Goal: Task Accomplishment & Management: Manage account settings

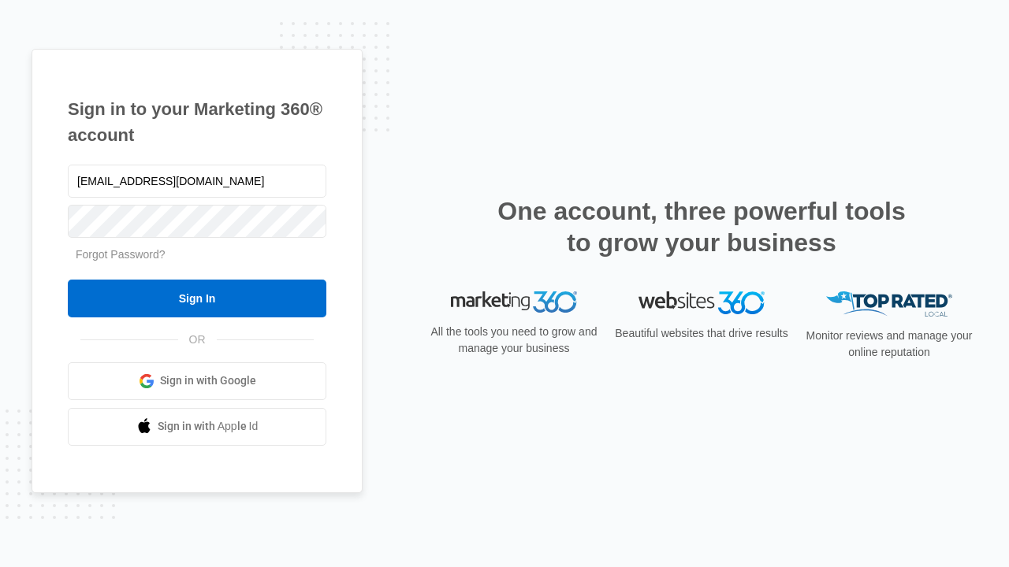
type input "[EMAIL_ADDRESS][DOMAIN_NAME]"
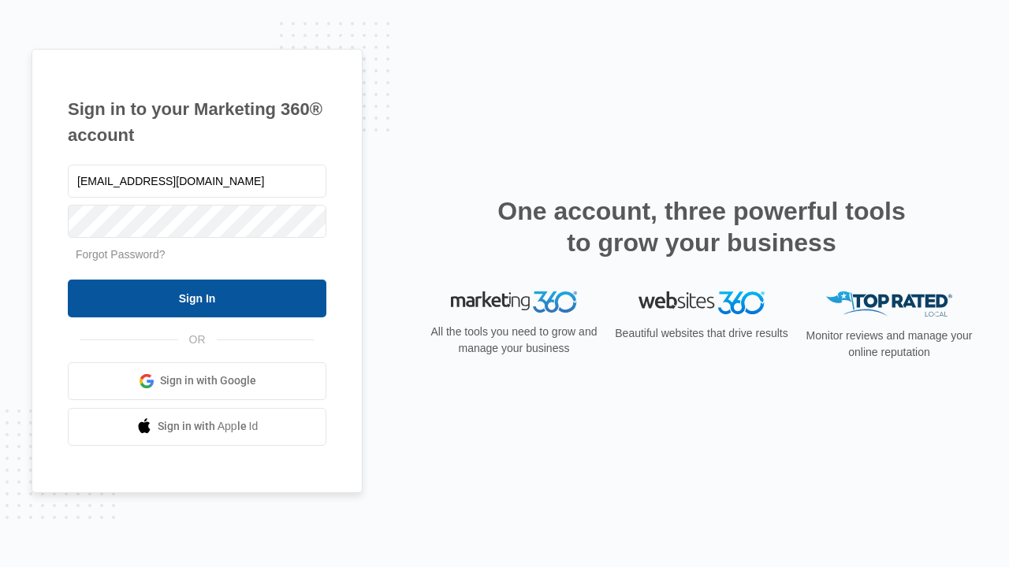
click at [197, 298] on input "Sign In" at bounding box center [197, 299] width 258 height 38
